Goal: Entertainment & Leisure: Consume media (video, audio)

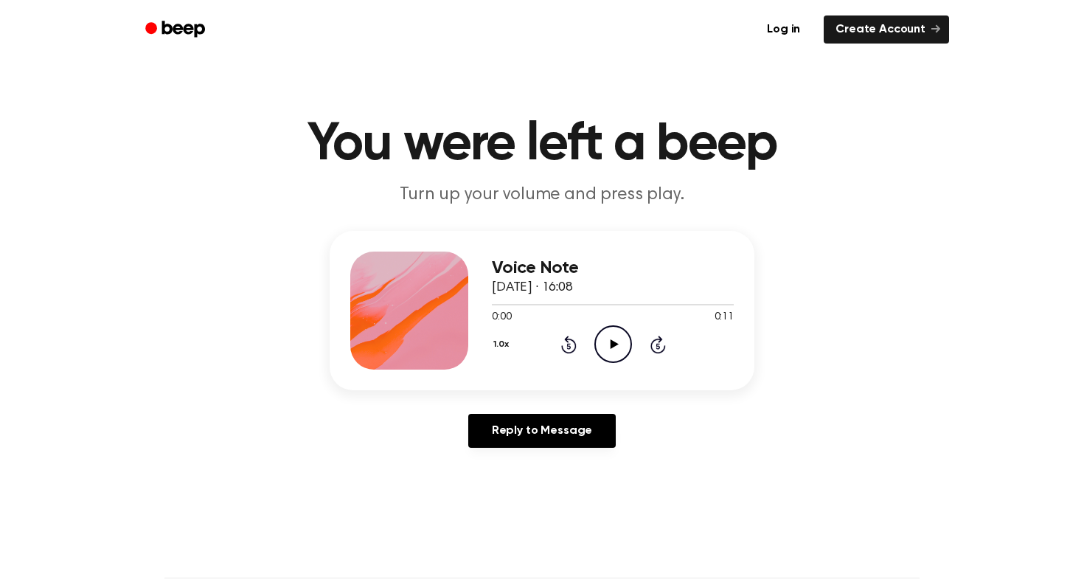
click at [612, 349] on icon "Play Audio" at bounding box center [613, 344] width 38 height 38
click at [624, 337] on icon "Pause Audio" at bounding box center [613, 344] width 38 height 38
drag, startPoint x: 581, startPoint y: 304, endPoint x: 411, endPoint y: 304, distance: 170.4
click at [411, 304] on div "Voice Note 6 October 2025 · 16:08 0:03 0:11 Your browser does not support the […" at bounding box center [542, 310] width 425 height 159
drag, startPoint x: 579, startPoint y: 306, endPoint x: 472, endPoint y: 305, distance: 106.9
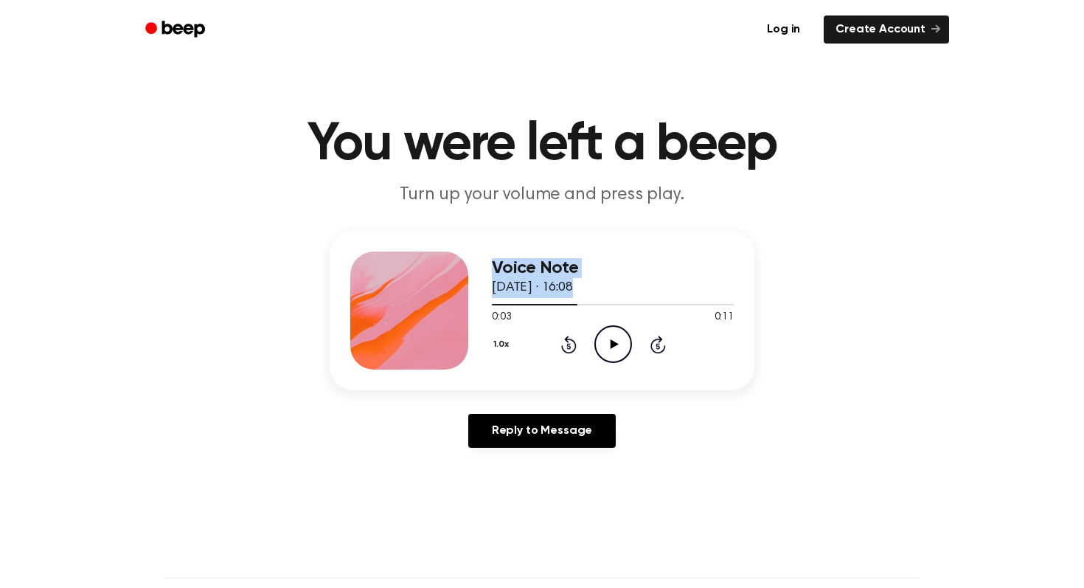
click at [472, 305] on div "Voice Note 6 October 2025 · 16:08 0:03 0:11 Your browser does not support the […" at bounding box center [542, 310] width 425 height 159
click at [493, 306] on div at bounding box center [613, 304] width 242 height 12
click at [612, 339] on icon "Play Audio" at bounding box center [613, 344] width 38 height 38
click at [608, 343] on icon "Play Audio" at bounding box center [613, 344] width 38 height 38
click at [615, 344] on icon at bounding box center [613, 344] width 7 height 10
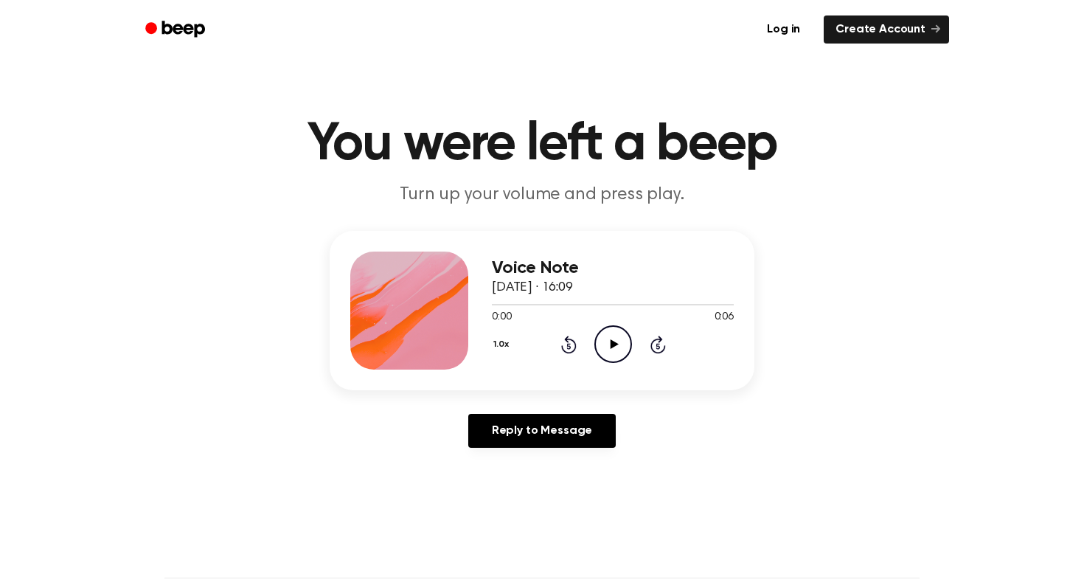
click at [618, 340] on icon "Play Audio" at bounding box center [613, 344] width 38 height 38
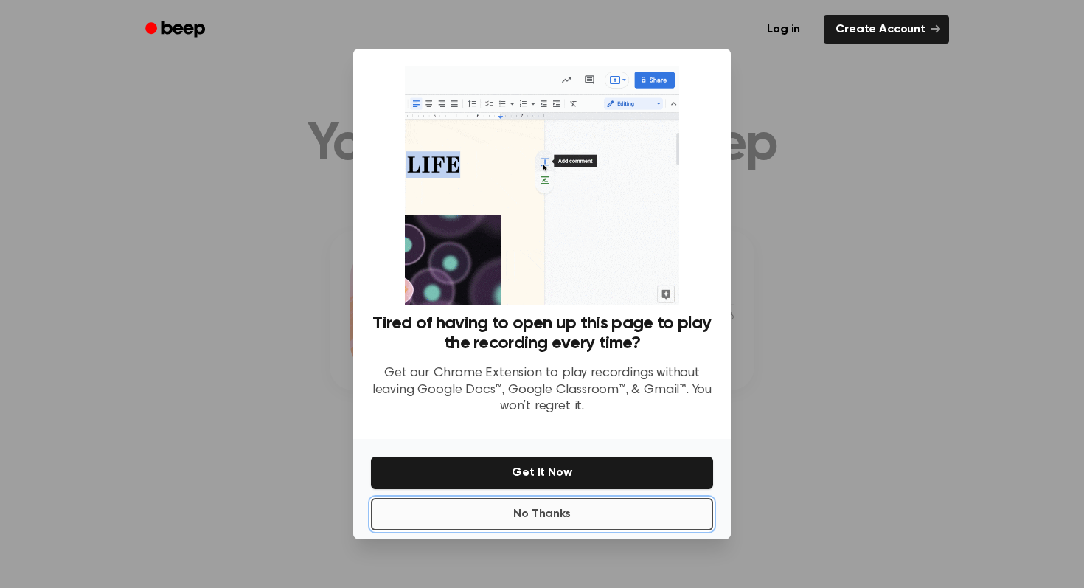
click at [521, 514] on button "No Thanks" at bounding box center [542, 514] width 342 height 32
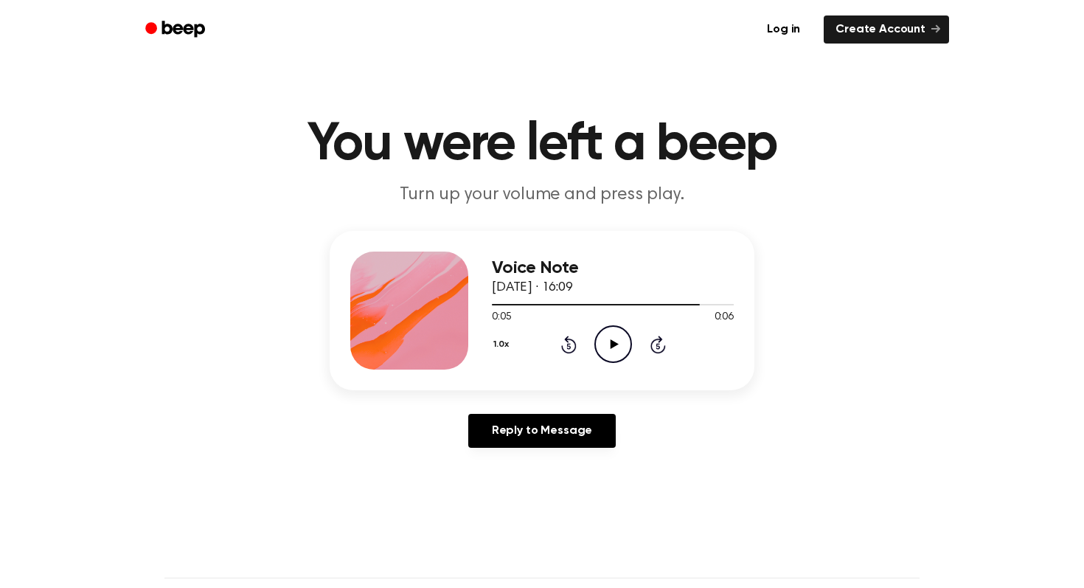
click at [615, 342] on icon "Play Audio" at bounding box center [613, 344] width 38 height 38
click at [612, 338] on icon "Play Audio" at bounding box center [613, 344] width 38 height 38
click at [604, 336] on icon "Play Audio" at bounding box center [613, 344] width 38 height 38
click at [612, 346] on icon at bounding box center [614, 344] width 8 height 10
click at [604, 338] on icon "Play Audio" at bounding box center [613, 344] width 38 height 38
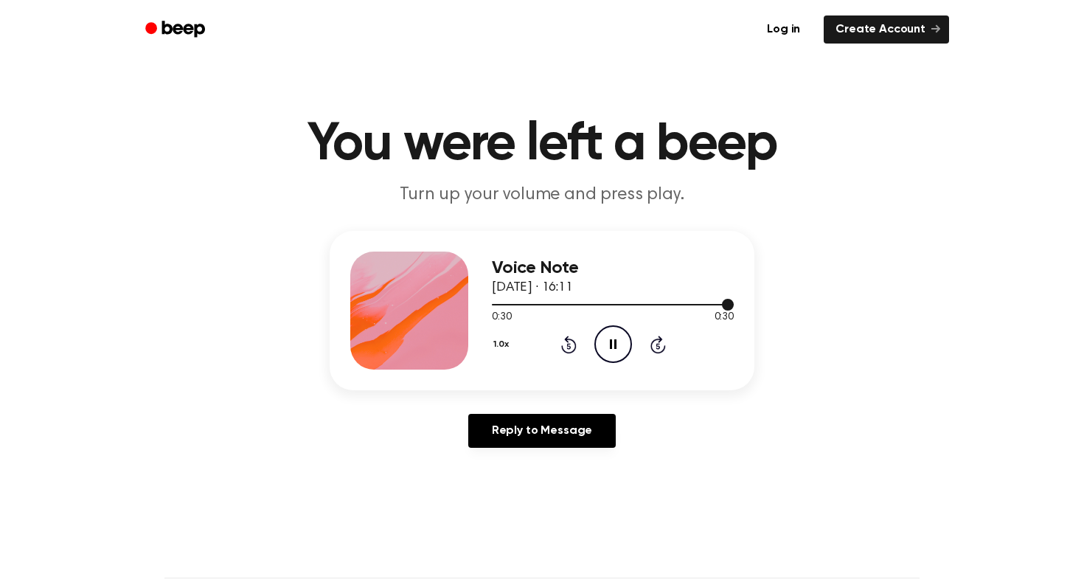
click at [654, 304] on div at bounding box center [613, 304] width 242 height 1
click at [615, 350] on icon "Pause Audio" at bounding box center [613, 344] width 38 height 38
click at [605, 344] on icon "Play Audio" at bounding box center [613, 344] width 38 height 38
click at [611, 343] on icon at bounding box center [614, 344] width 8 height 10
click at [607, 345] on icon "Play Audio" at bounding box center [613, 344] width 38 height 38
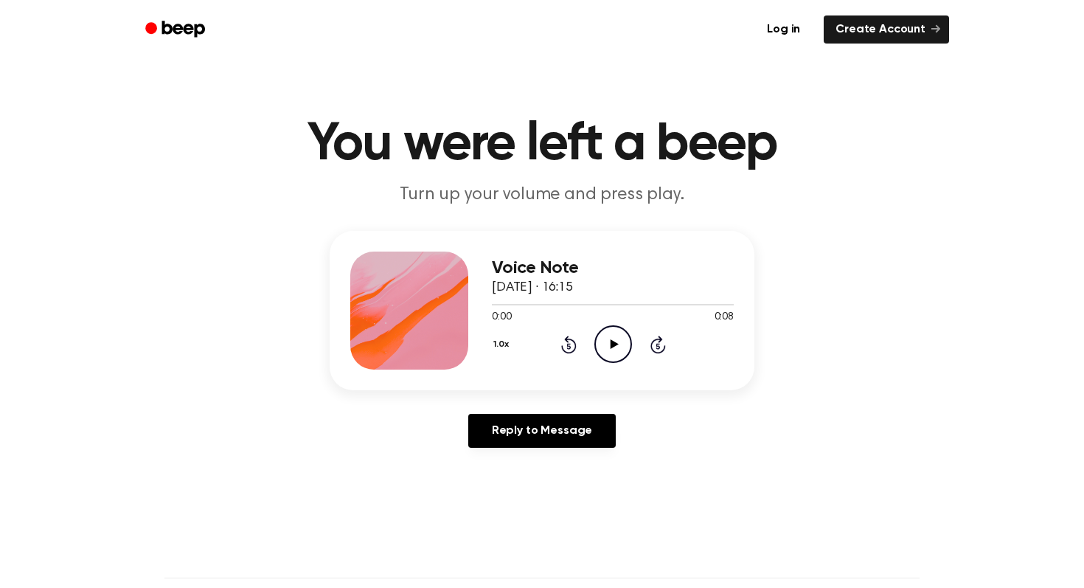
click at [614, 344] on icon at bounding box center [614, 344] width 8 height 10
click at [608, 348] on icon "Play Audio" at bounding box center [613, 344] width 38 height 38
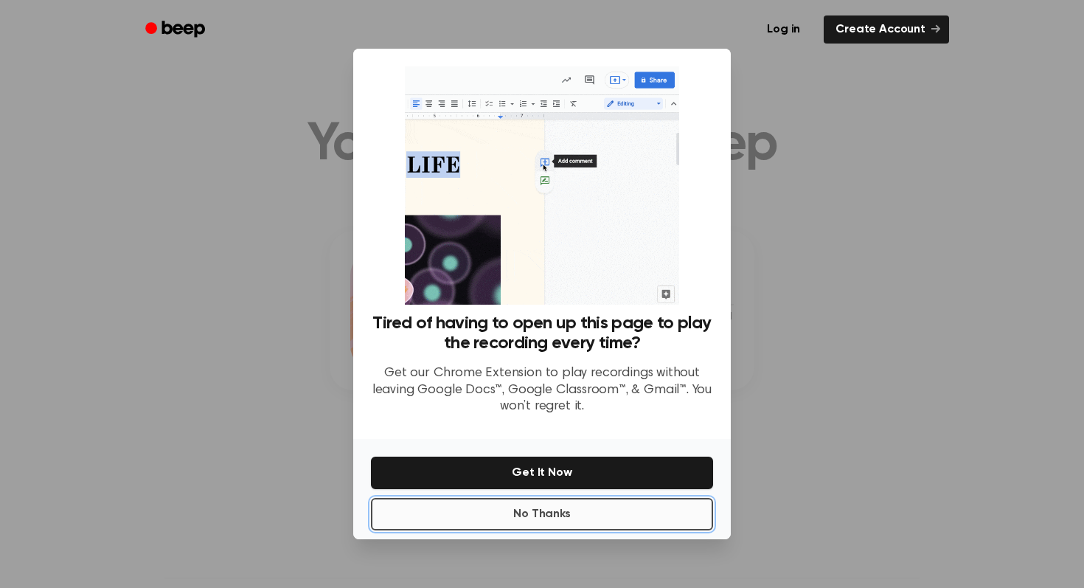
click at [548, 513] on button "No Thanks" at bounding box center [542, 514] width 342 height 32
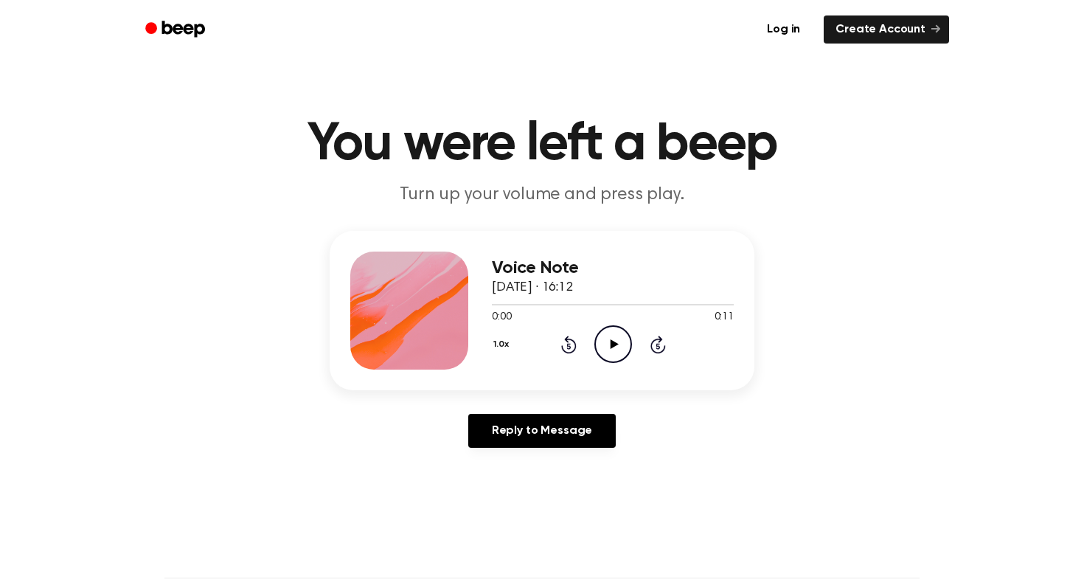
click at [617, 352] on icon "Play Audio" at bounding box center [613, 344] width 38 height 38
click at [607, 363] on div "Voice Note [DATE] · 16:13 0:00 0:07 Your browser does not support the [object O…" at bounding box center [613, 311] width 242 height 118
click at [614, 341] on icon "Play Audio" at bounding box center [613, 344] width 38 height 38
click at [620, 349] on icon "Play Audio" at bounding box center [613, 344] width 38 height 38
click at [618, 343] on icon "Play Audio" at bounding box center [613, 344] width 38 height 38
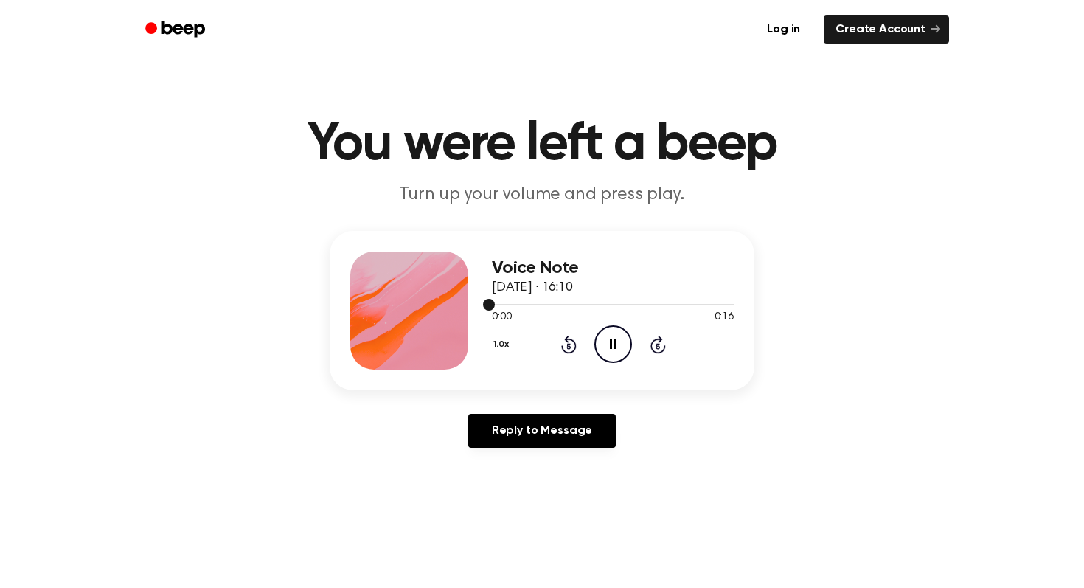
click at [620, 306] on div at bounding box center [613, 304] width 242 height 12
click at [608, 337] on icon "Play Audio" at bounding box center [613, 344] width 38 height 38
click at [604, 341] on icon "Play Audio" at bounding box center [613, 344] width 38 height 38
click at [614, 305] on div at bounding box center [613, 304] width 242 height 12
click at [614, 348] on icon "Play Audio" at bounding box center [613, 344] width 38 height 38
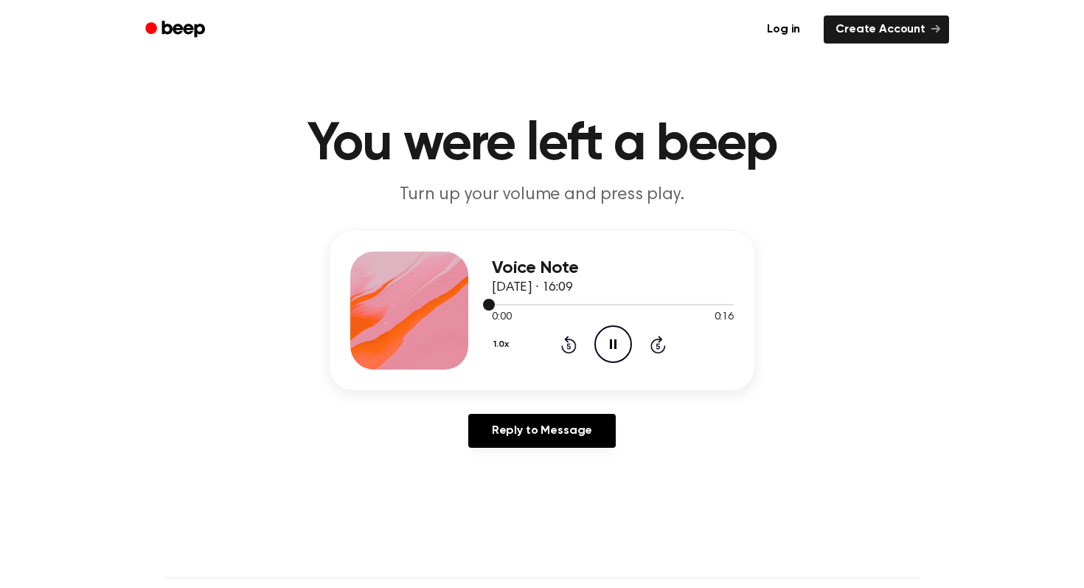
click at [622, 302] on div at bounding box center [613, 304] width 242 height 12
click at [617, 348] on icon "Play Audio" at bounding box center [613, 344] width 38 height 38
click at [616, 307] on div at bounding box center [613, 304] width 242 height 12
click at [511, 304] on div at bounding box center [613, 304] width 242 height 1
click at [617, 333] on icon "Play Audio" at bounding box center [613, 344] width 38 height 38
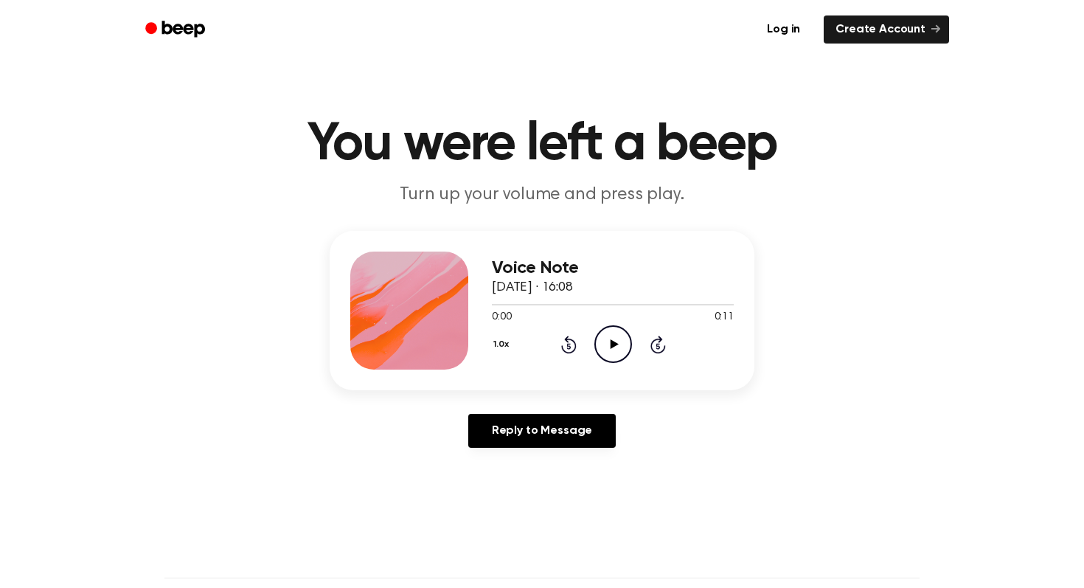
click at [612, 342] on icon at bounding box center [614, 344] width 8 height 10
click at [600, 305] on div at bounding box center [613, 304] width 242 height 1
